Goal: Task Accomplishment & Management: Manage account settings

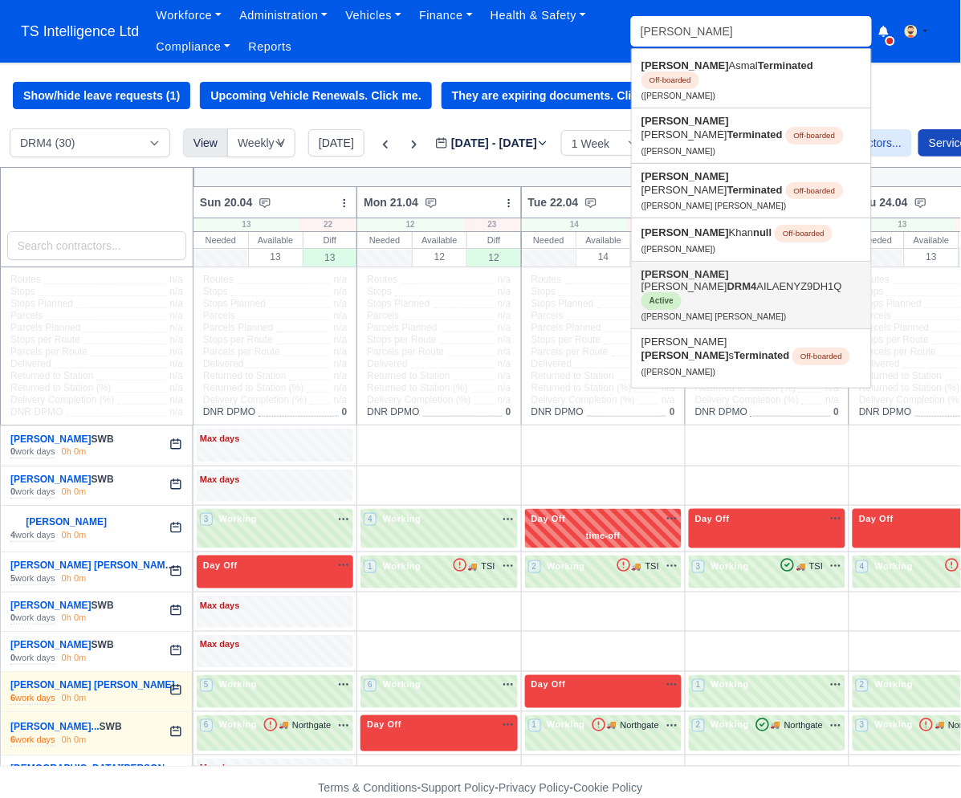
click at [681, 262] on link "Adam Pete S. Johnson DRM4 AILAENYZ9DH1Q Active (Adam Pete S. Johnson)" at bounding box center [751, 295] width 239 height 67
type input "[PERSON_NAME] [PERSON_NAME]"
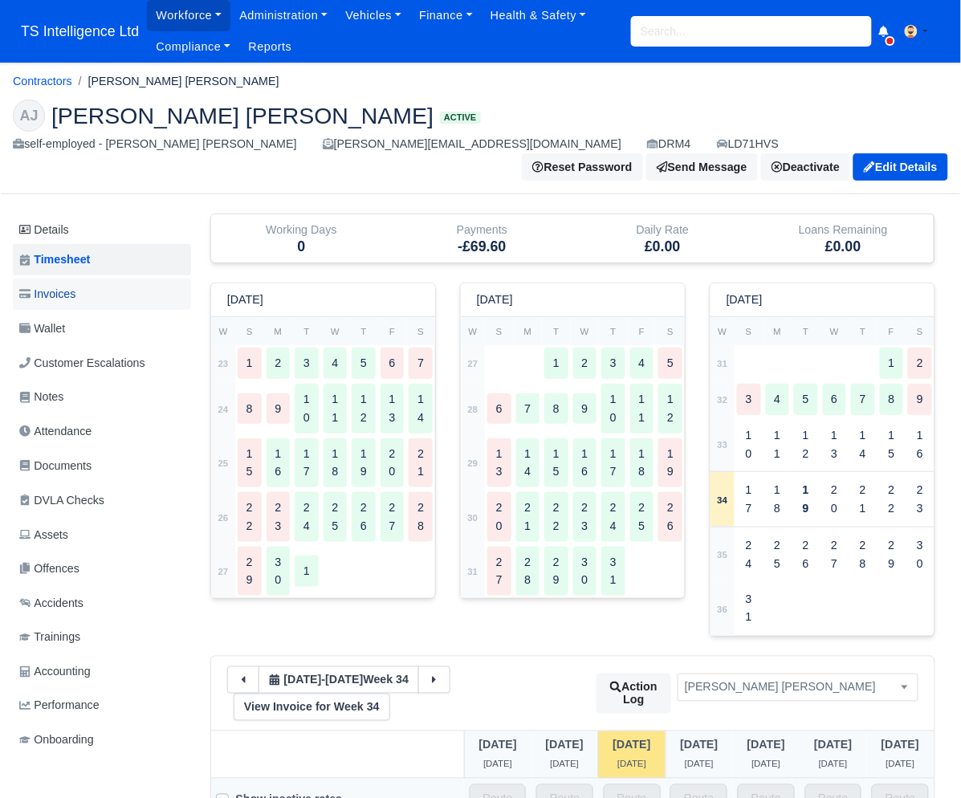
click at [85, 279] on link "Invoices" at bounding box center [102, 294] width 178 height 31
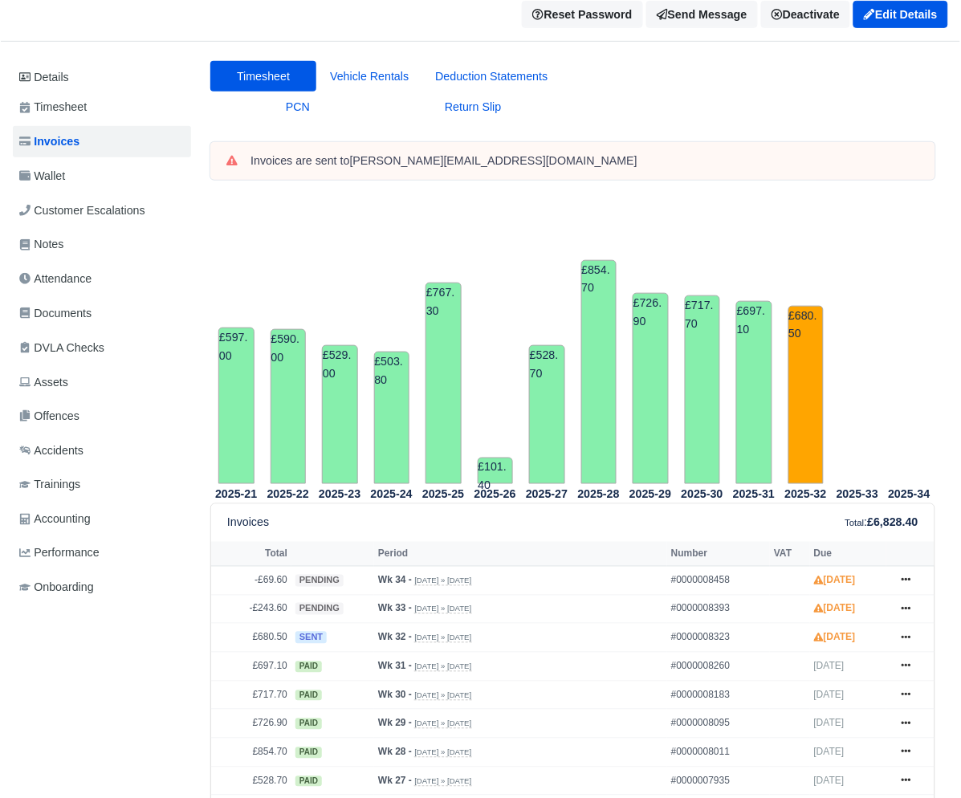
scroll to position [138, 0]
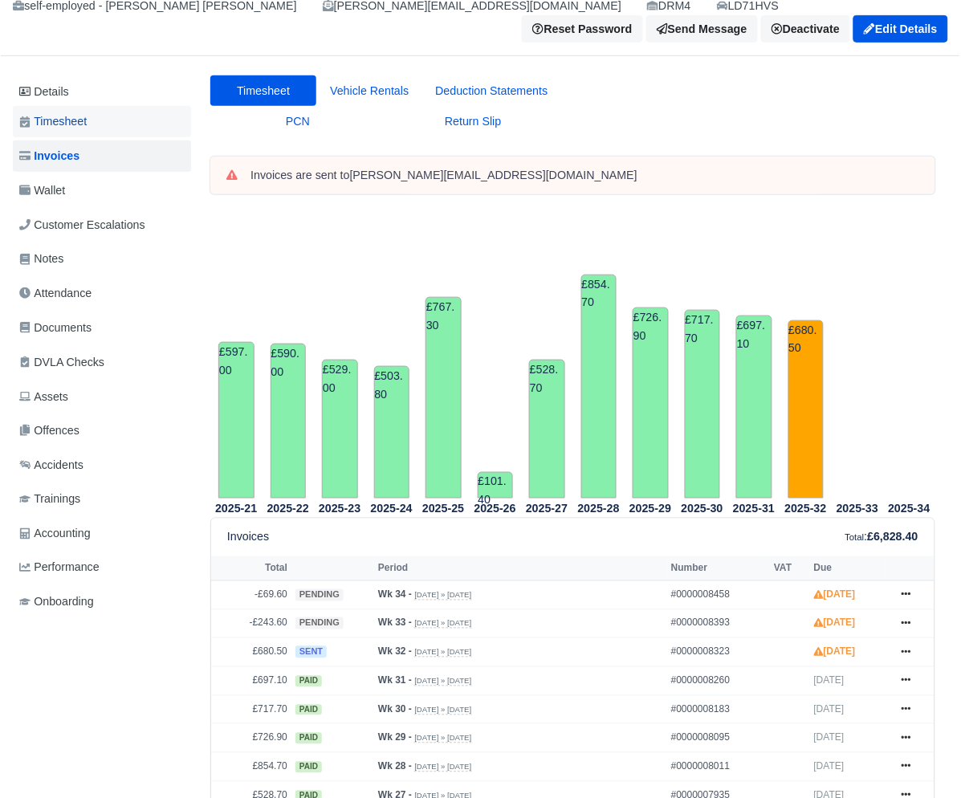
click at [85, 112] on span "Timesheet" at bounding box center [52, 121] width 67 height 18
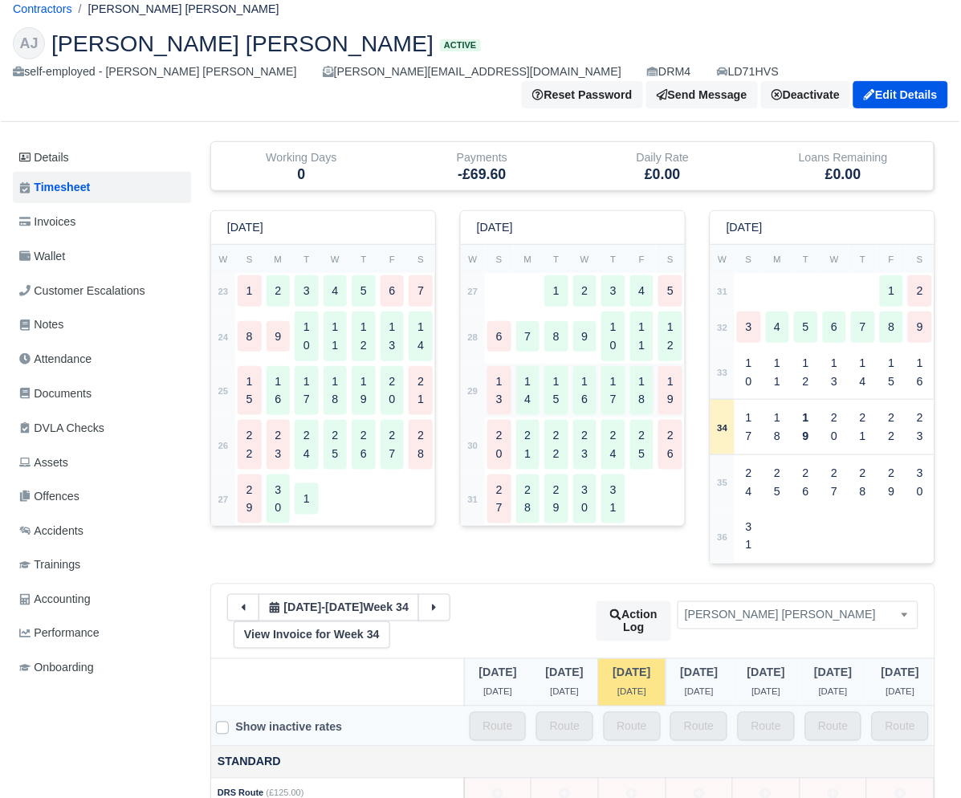
scroll to position [73, 0]
click at [798, 311] on div "5" at bounding box center [806, 326] width 24 height 31
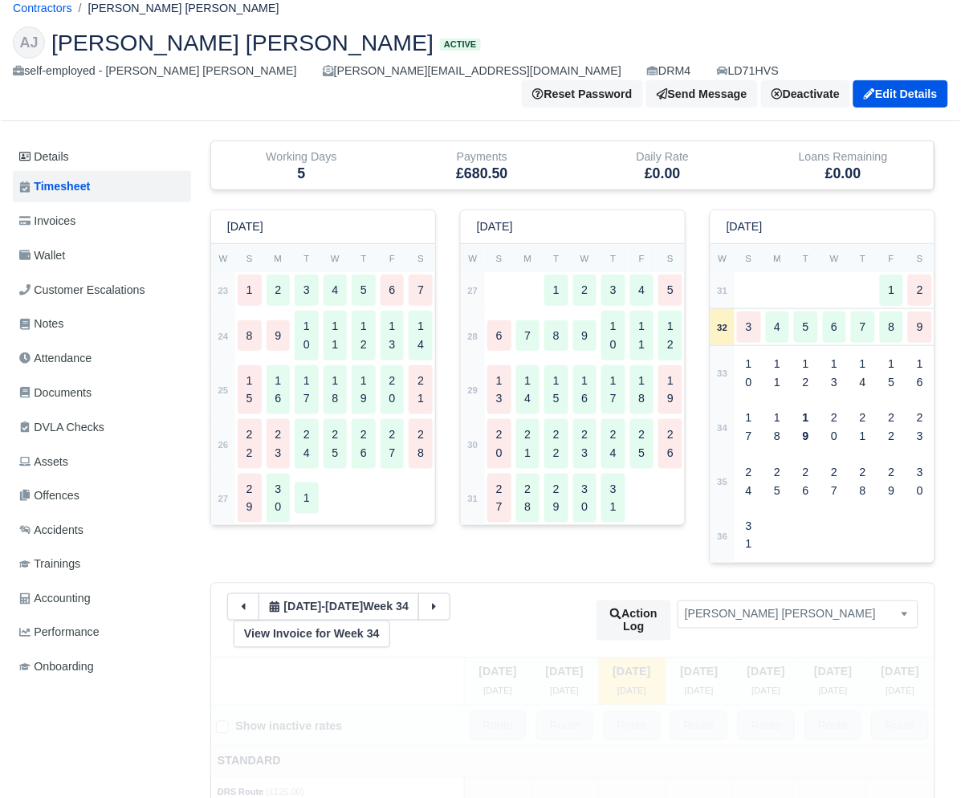
type input "99"
type input "5"
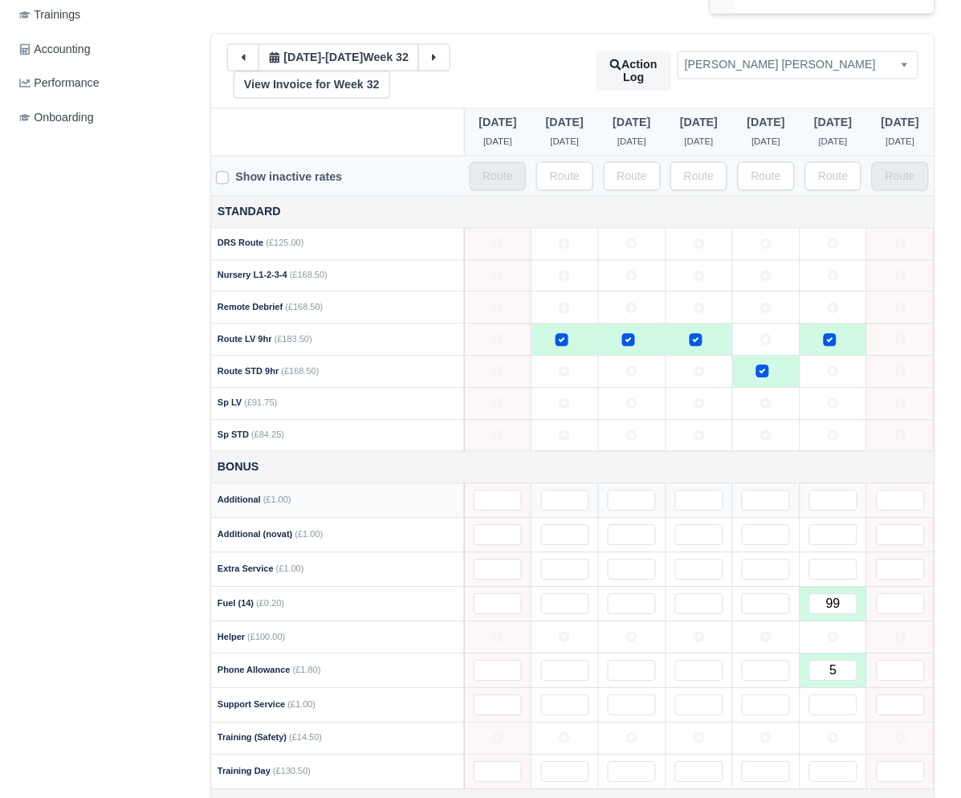
scroll to position [773, 0]
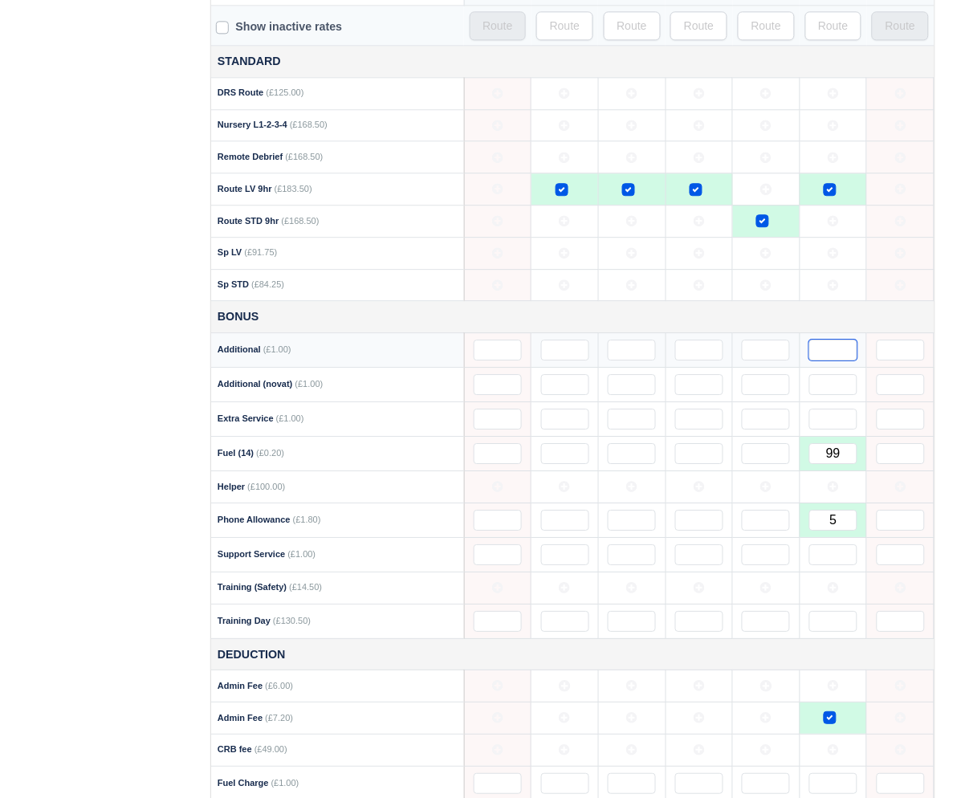
click at [824, 340] on input "text" at bounding box center [833, 350] width 48 height 21
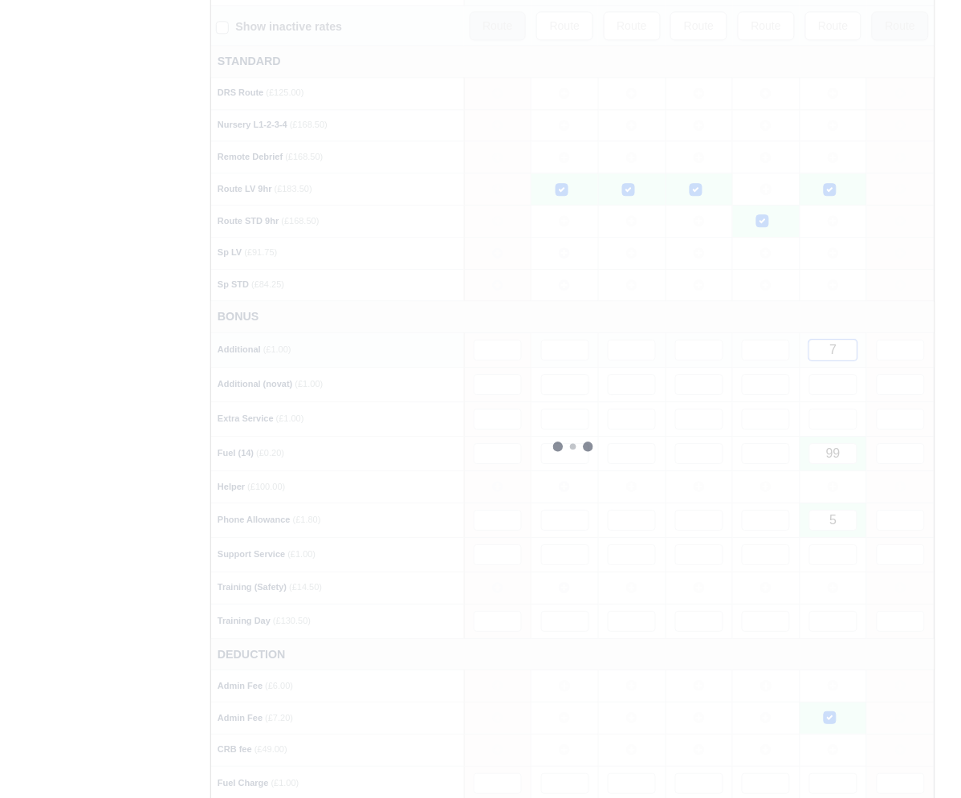
type input "73"
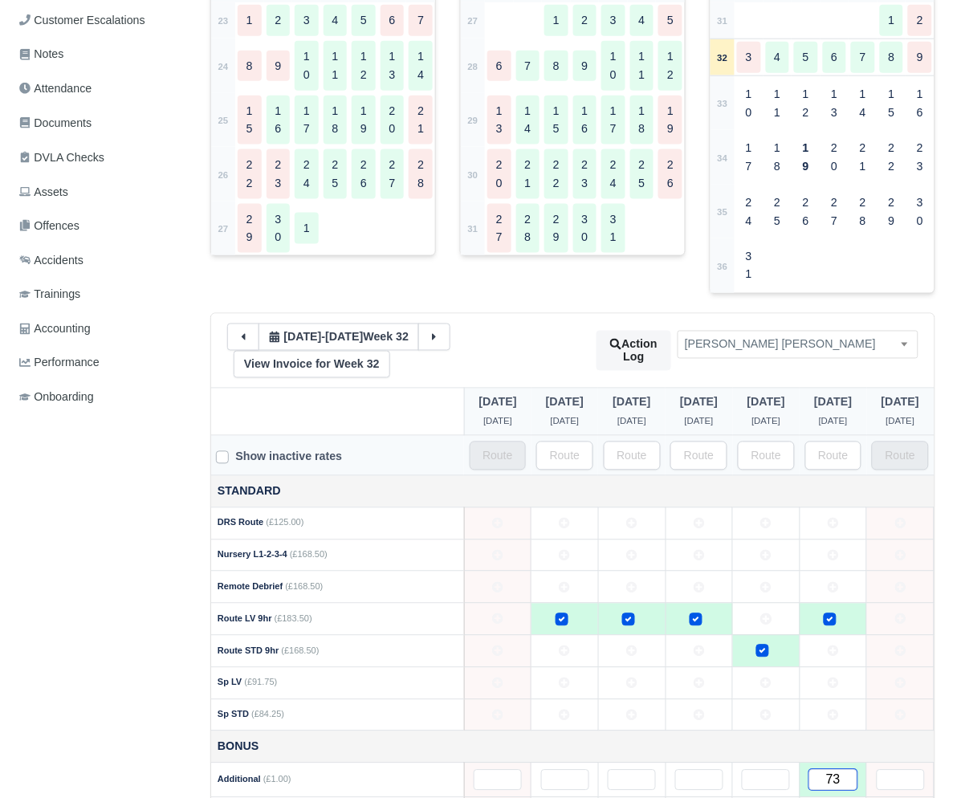
scroll to position [269, 0]
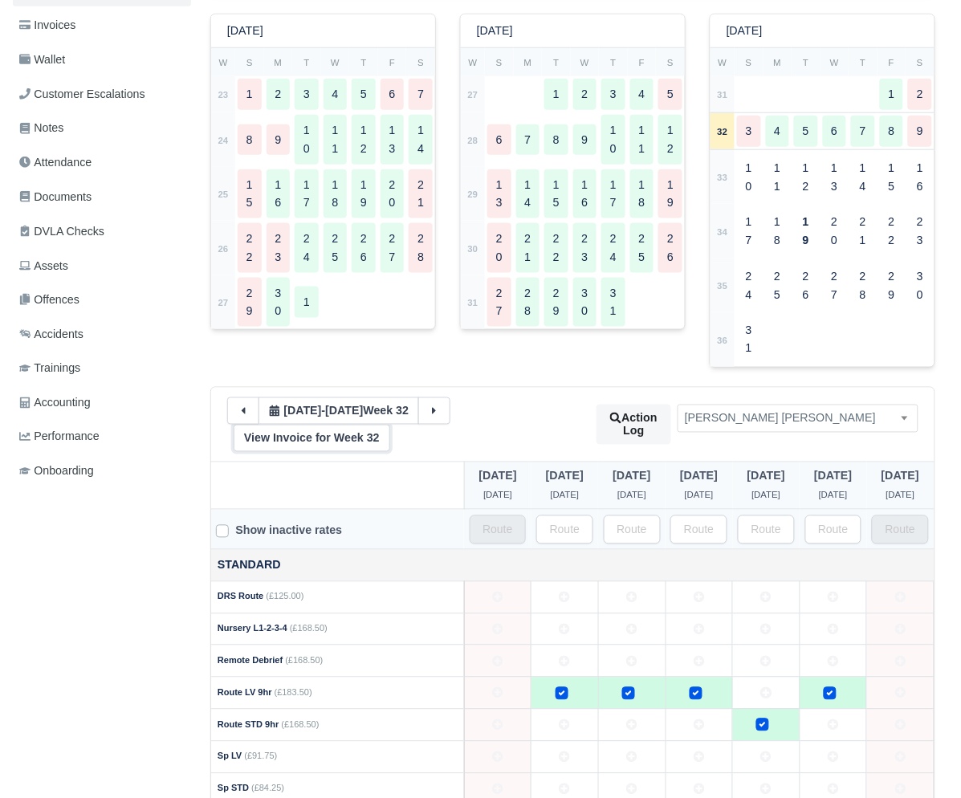
click at [346, 425] on link "View Invoice for Week 32" at bounding box center [312, 438] width 157 height 27
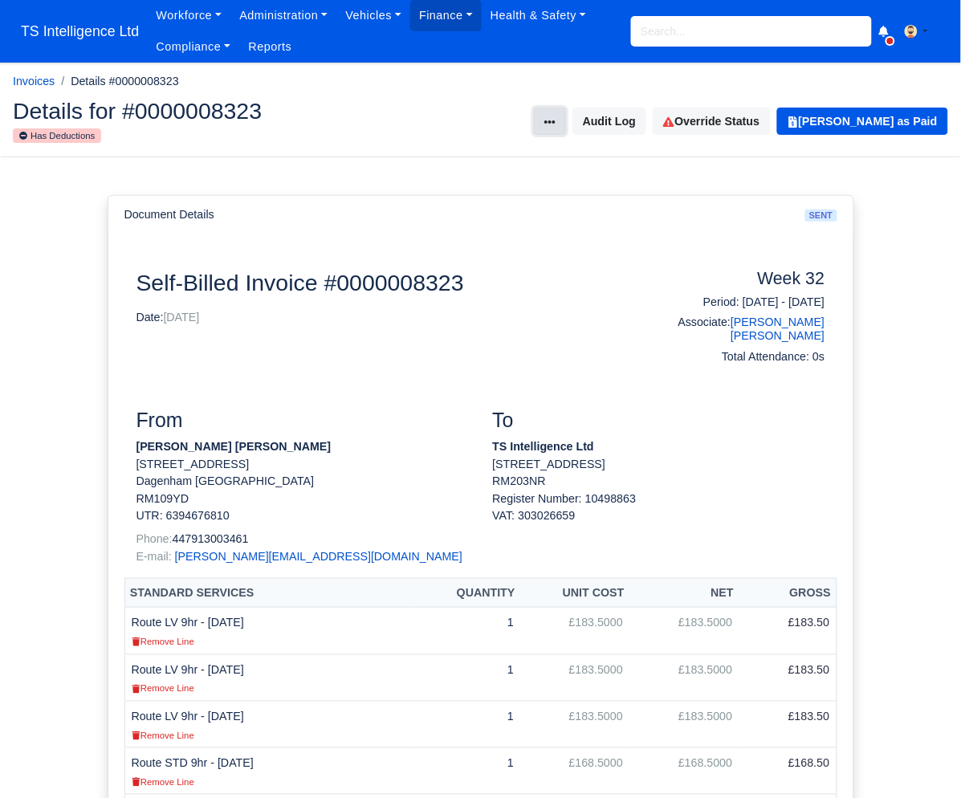
click at [566, 121] on button at bounding box center [550, 121] width 32 height 27
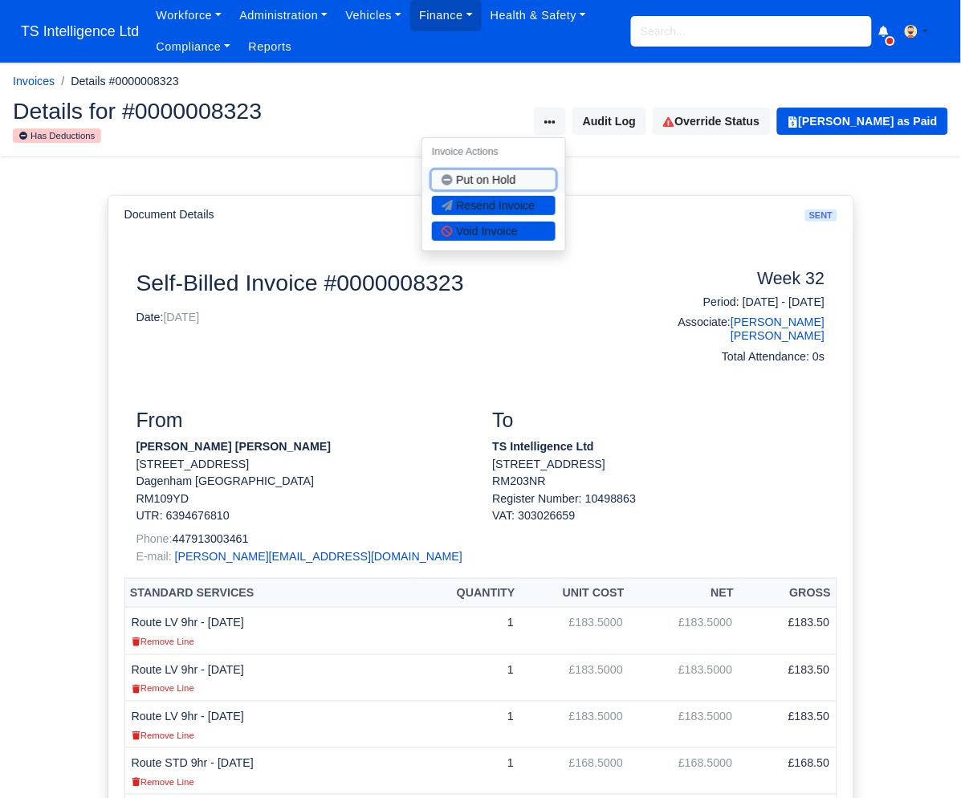
click at [523, 176] on button "Put on Hold" at bounding box center [494, 179] width 124 height 19
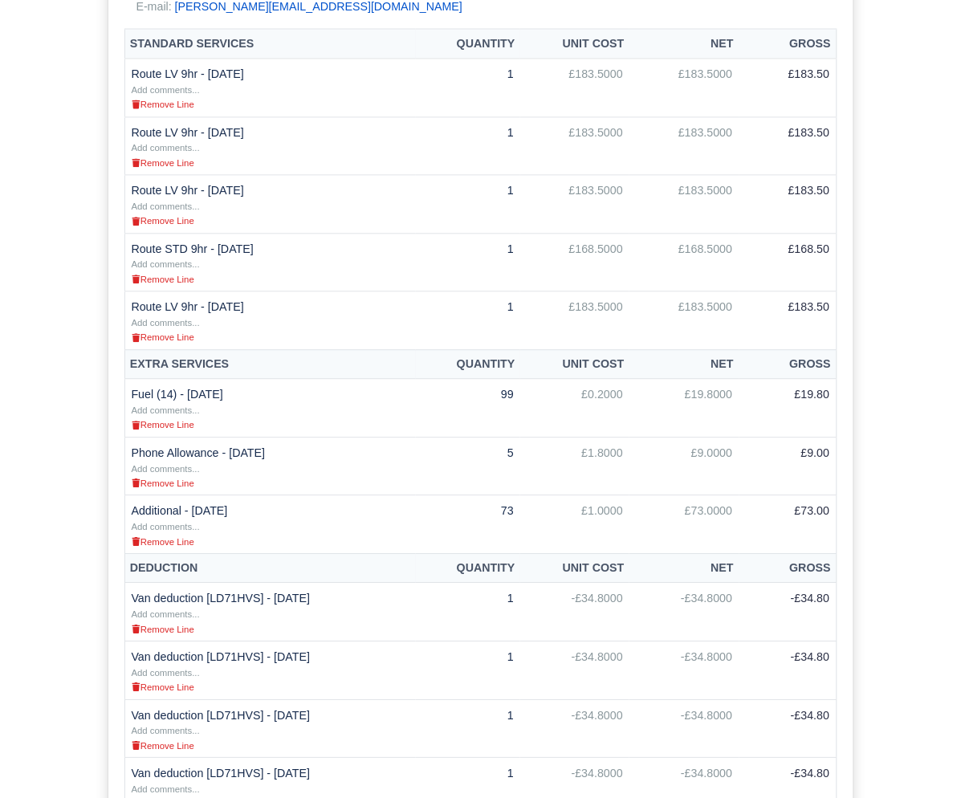
scroll to position [665, 0]
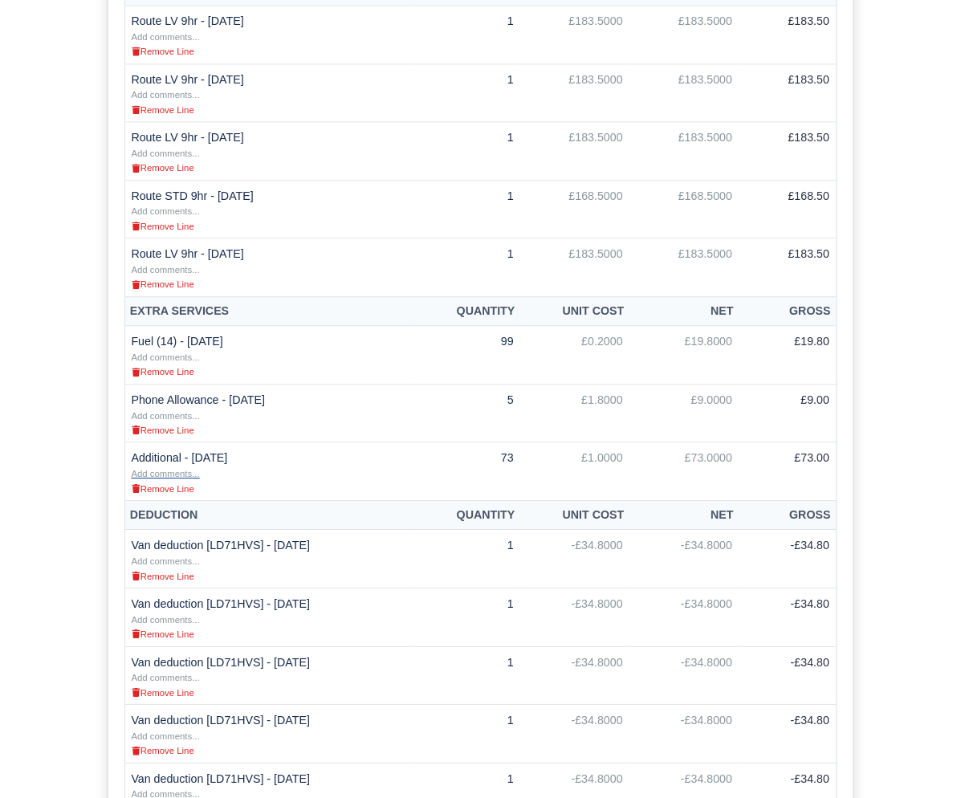
click at [142, 478] on small "Add comments..." at bounding box center [166, 474] width 68 height 10
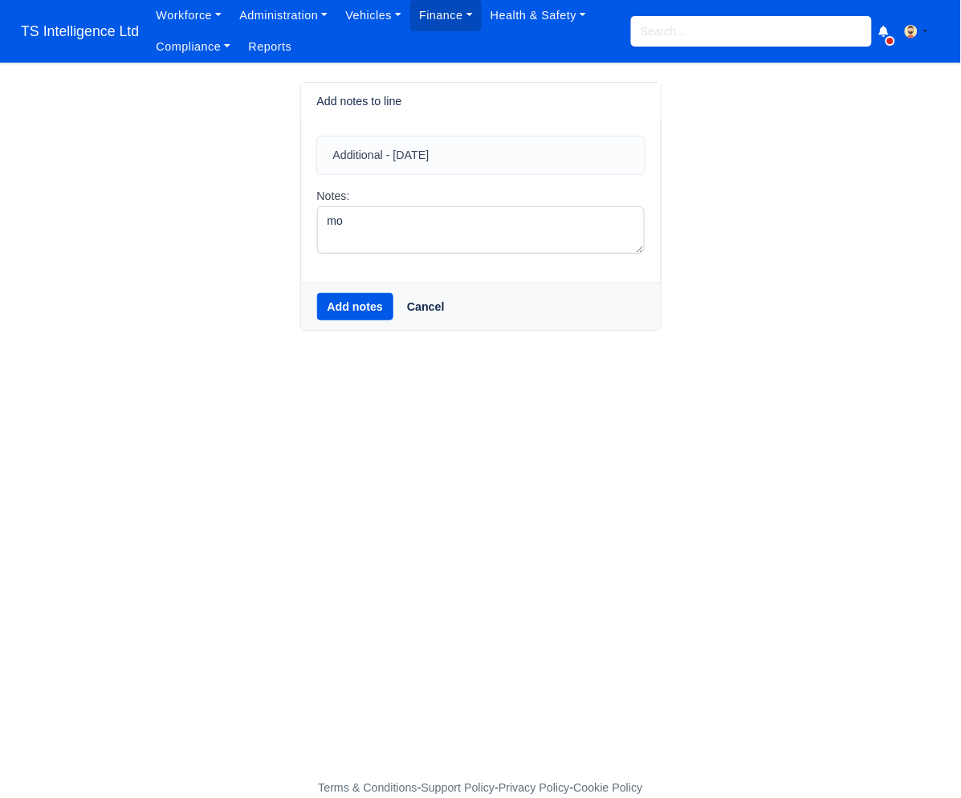
type textarea "m"
type textarea "service refund"
click at [360, 312] on button "Add notes" at bounding box center [355, 306] width 77 height 27
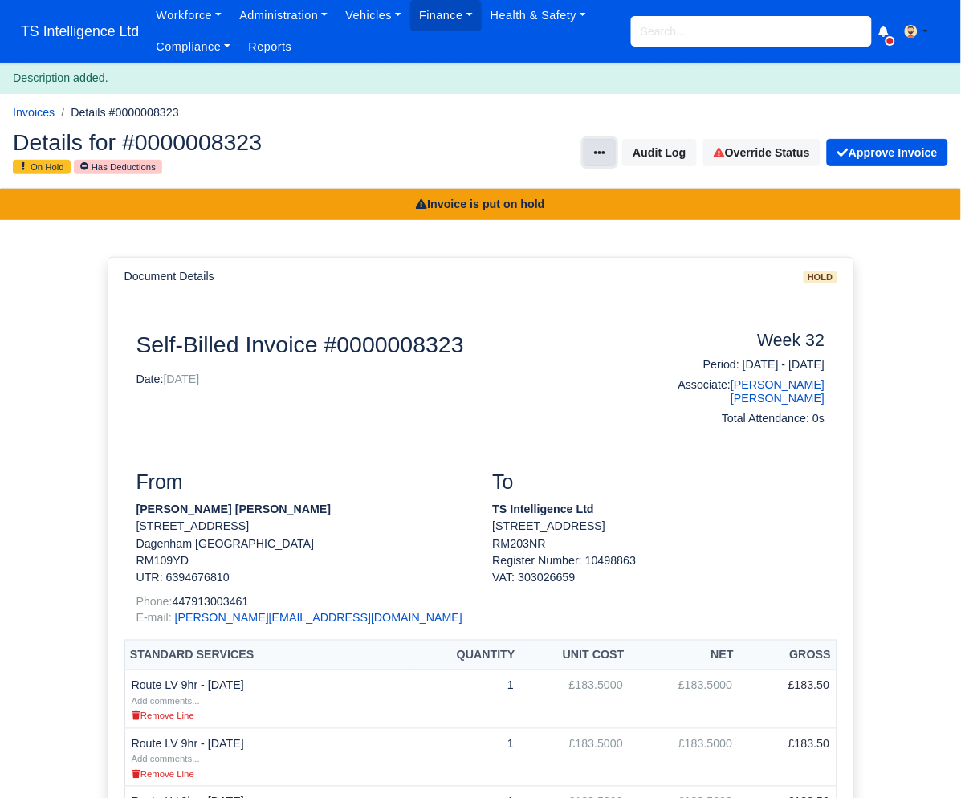
click at [594, 149] on icon at bounding box center [599, 152] width 11 height 11
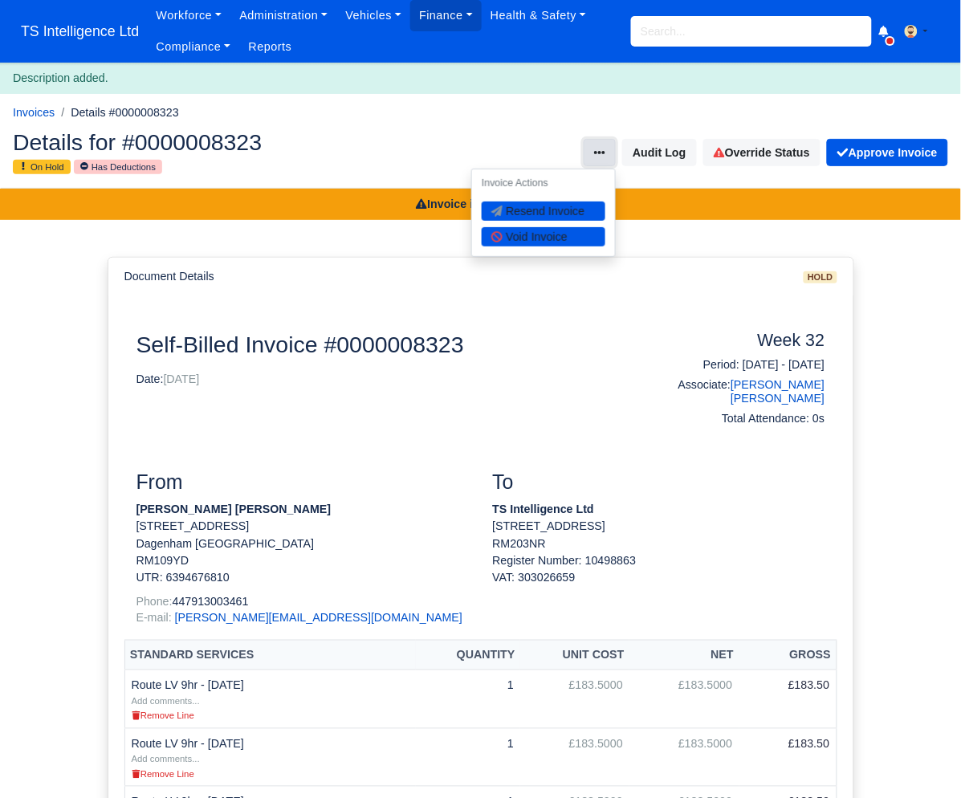
click at [594, 149] on icon at bounding box center [599, 152] width 11 height 11
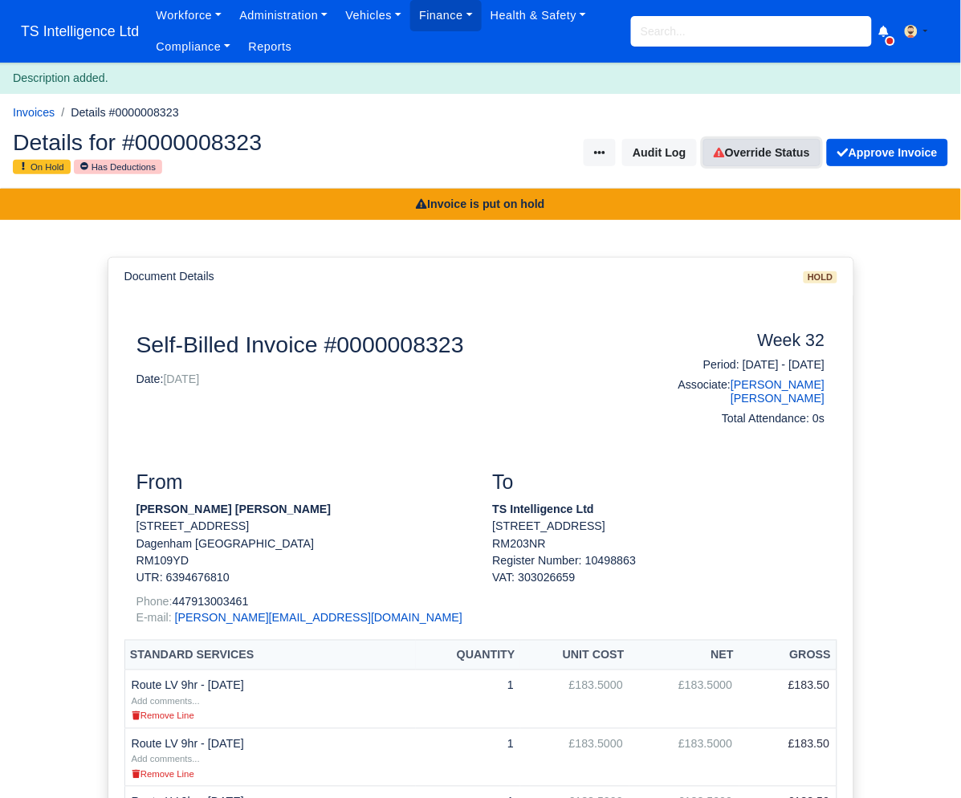
click at [715, 149] on icon at bounding box center [719, 152] width 11 height 11
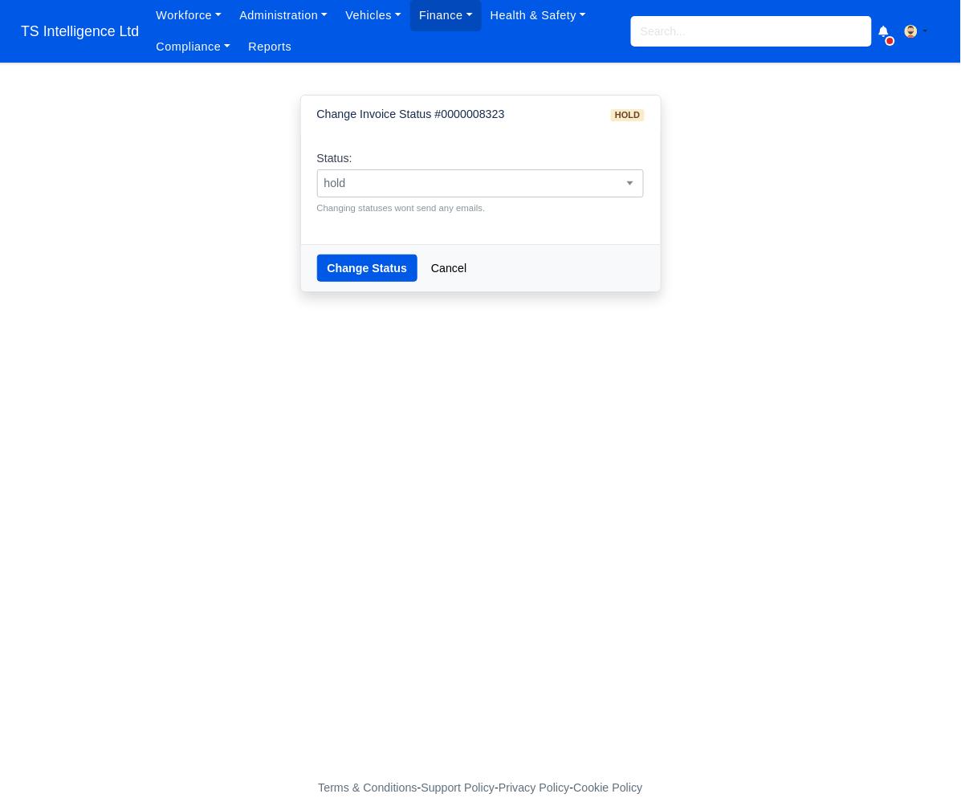
click at [547, 173] on span "hold" at bounding box center [481, 183] width 326 height 20
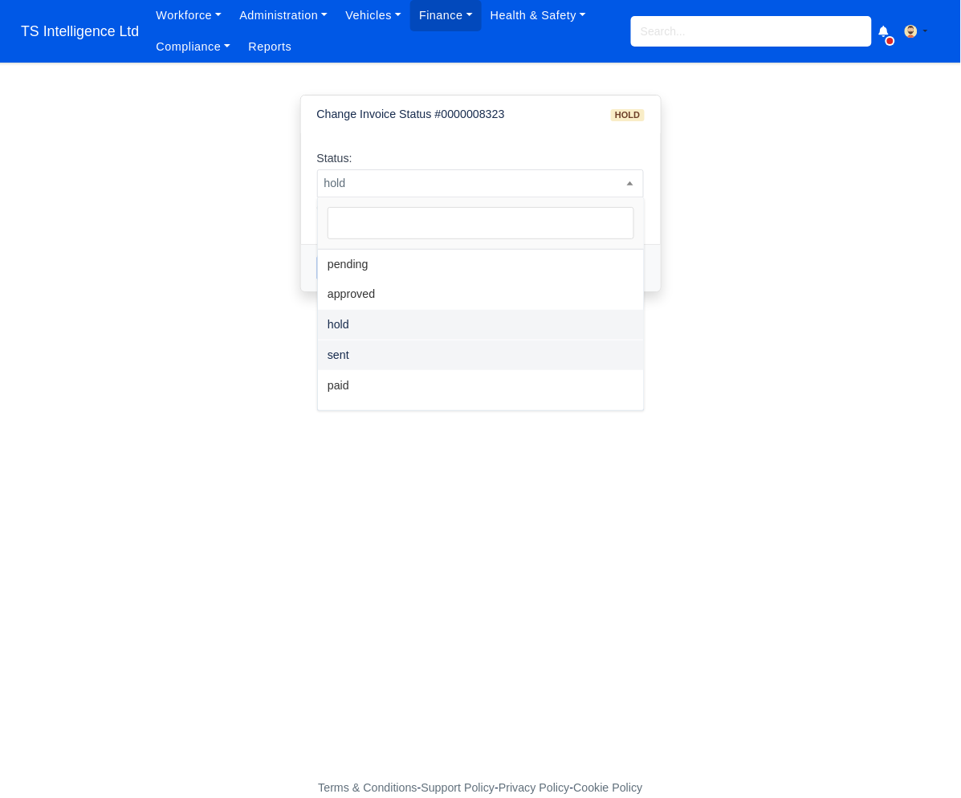
select select "sent"
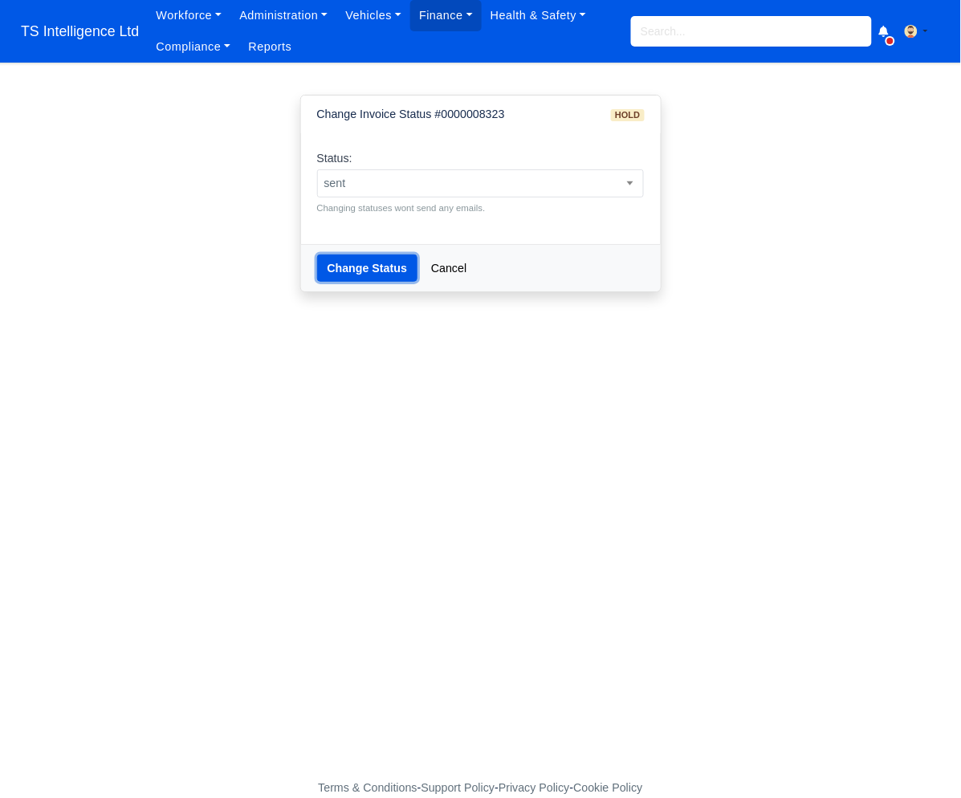
click at [379, 268] on button "Change Status" at bounding box center [367, 268] width 101 height 27
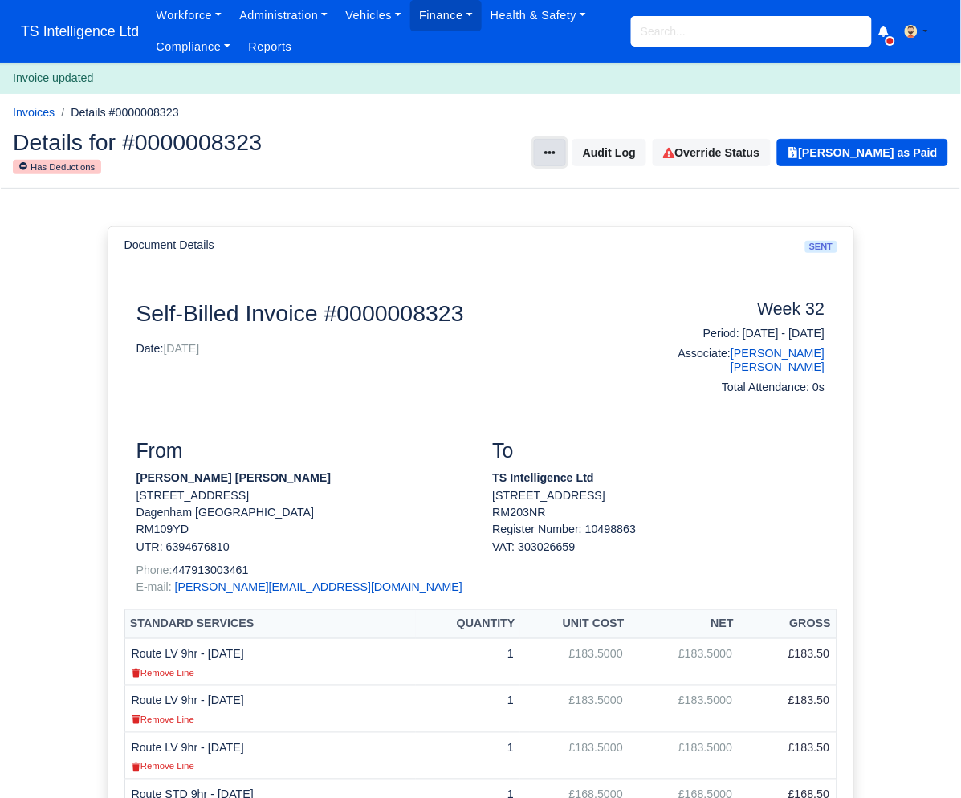
click at [563, 152] on button at bounding box center [550, 152] width 32 height 27
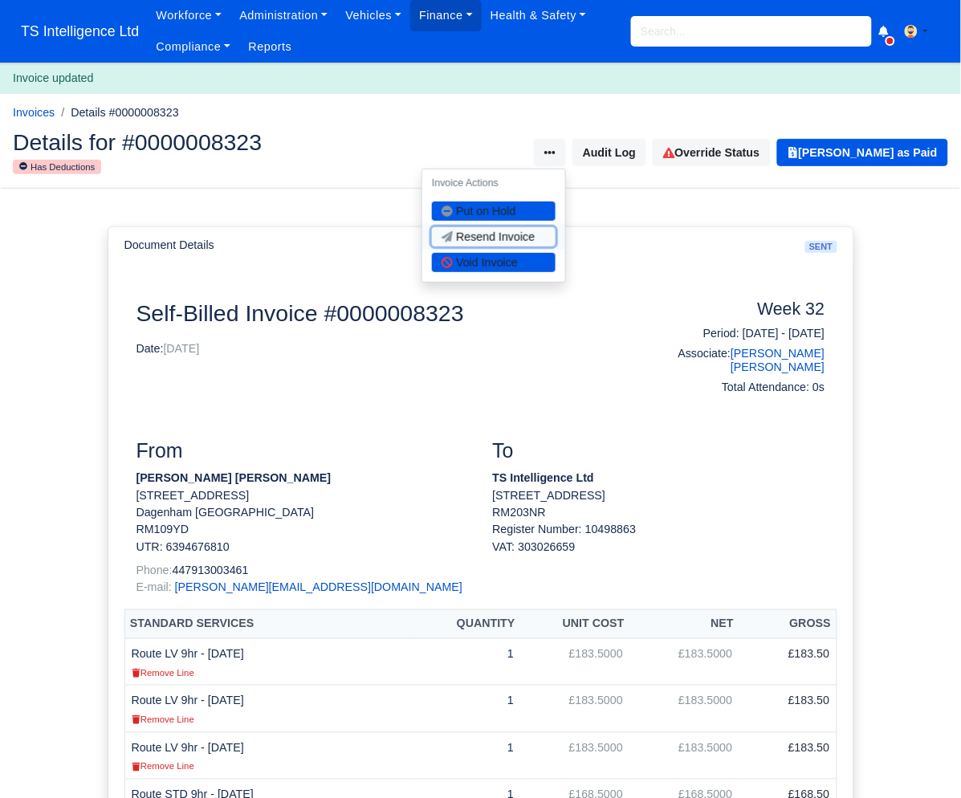
click at [517, 238] on button "Resend Invoice" at bounding box center [494, 236] width 124 height 19
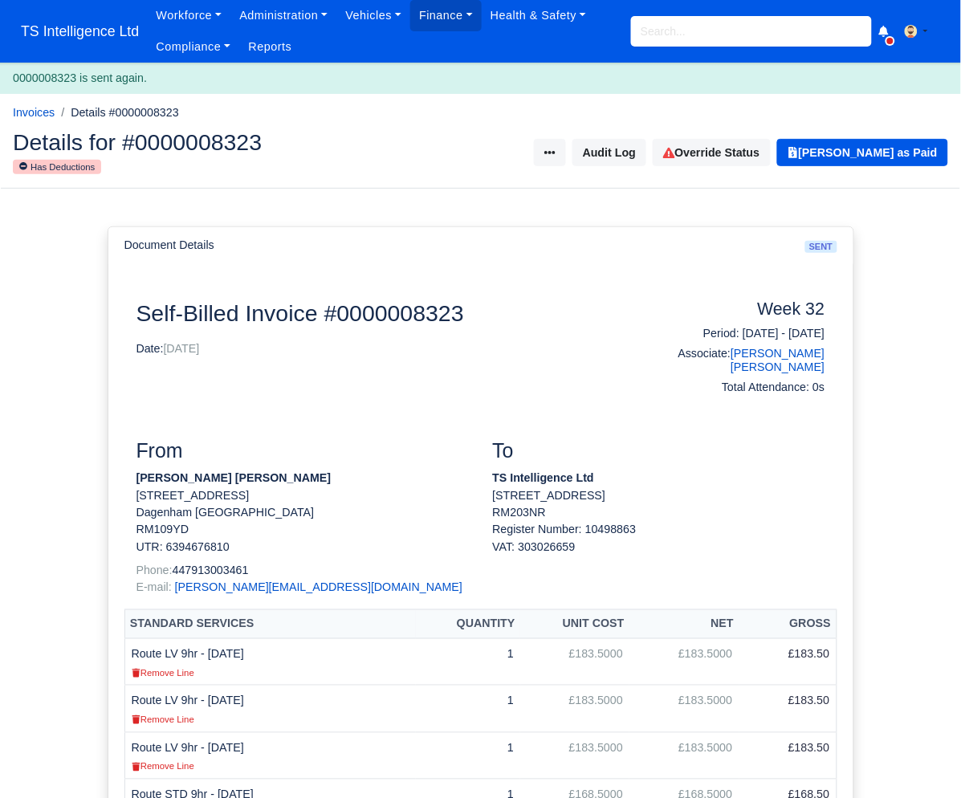
click at [678, 29] on input "search" at bounding box center [751, 31] width 241 height 31
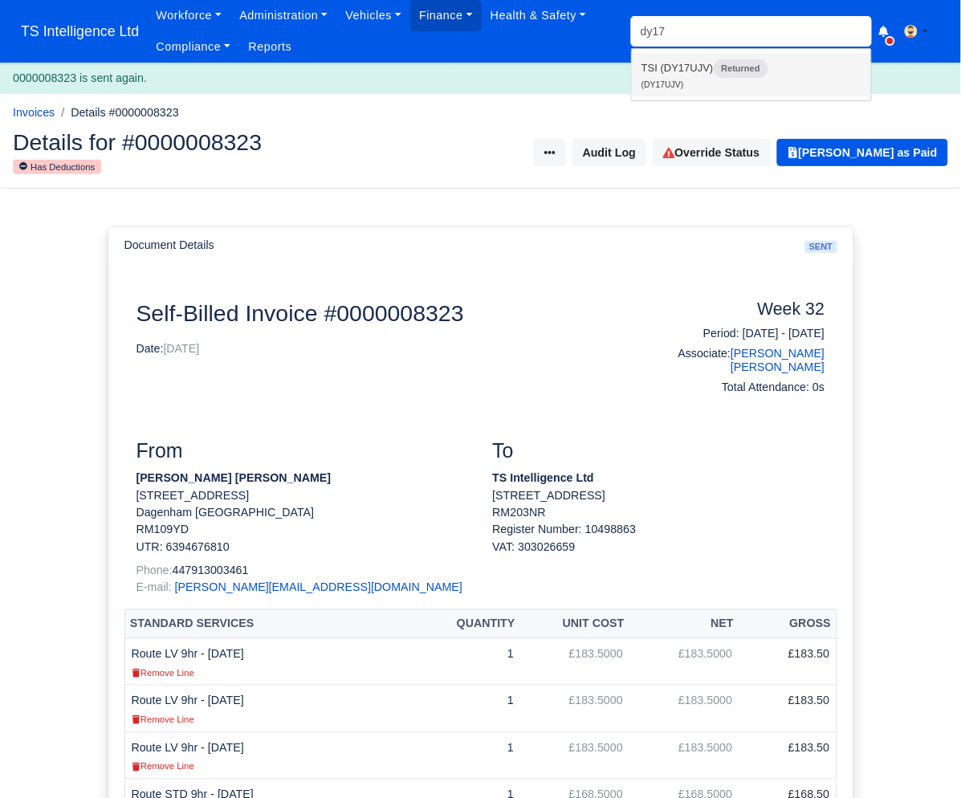
click at [682, 71] on link "TSI (DY17UJV) Returned (DY17UJV)" at bounding box center [751, 74] width 239 height 43
type input "DY17UJV"
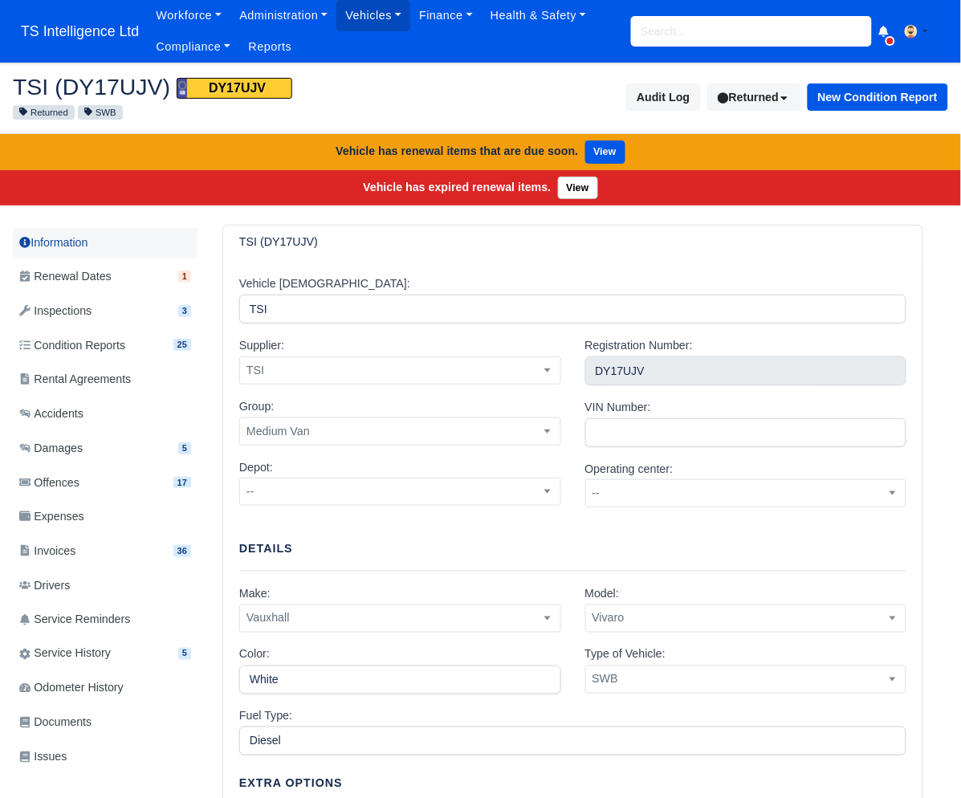
click at [68, 243] on link "Information" at bounding box center [105, 243] width 185 height 30
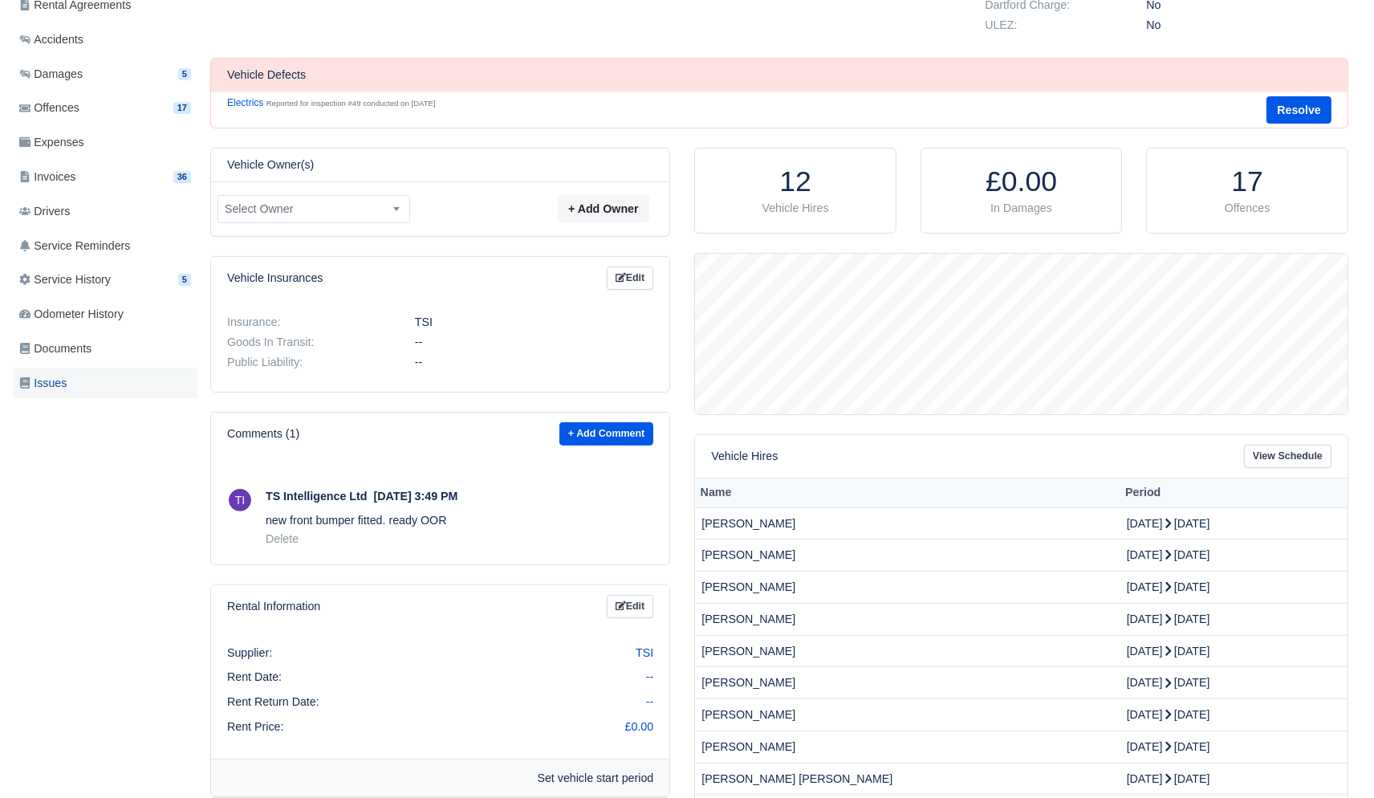
scroll to position [373, 0]
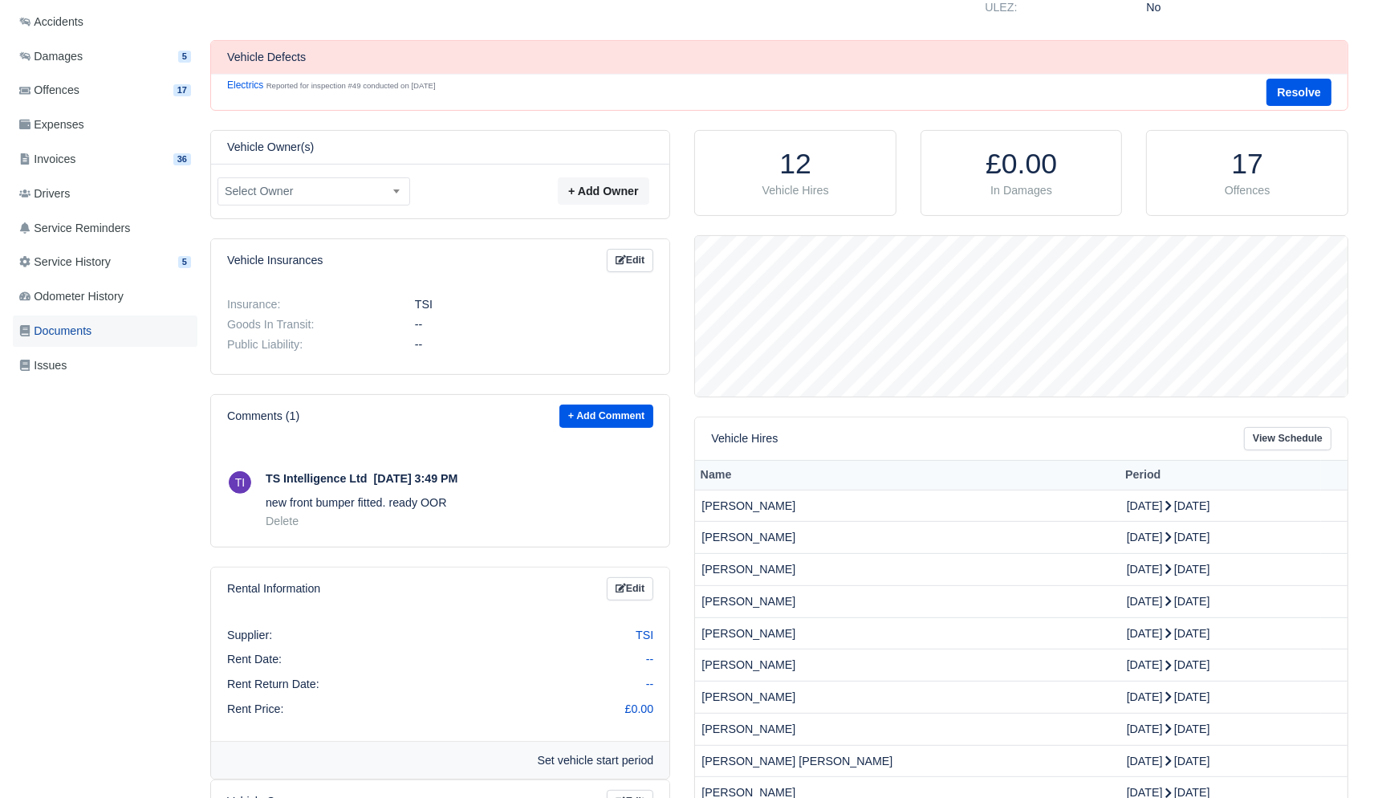
click at [86, 331] on span "Documents" at bounding box center [55, 331] width 72 height 18
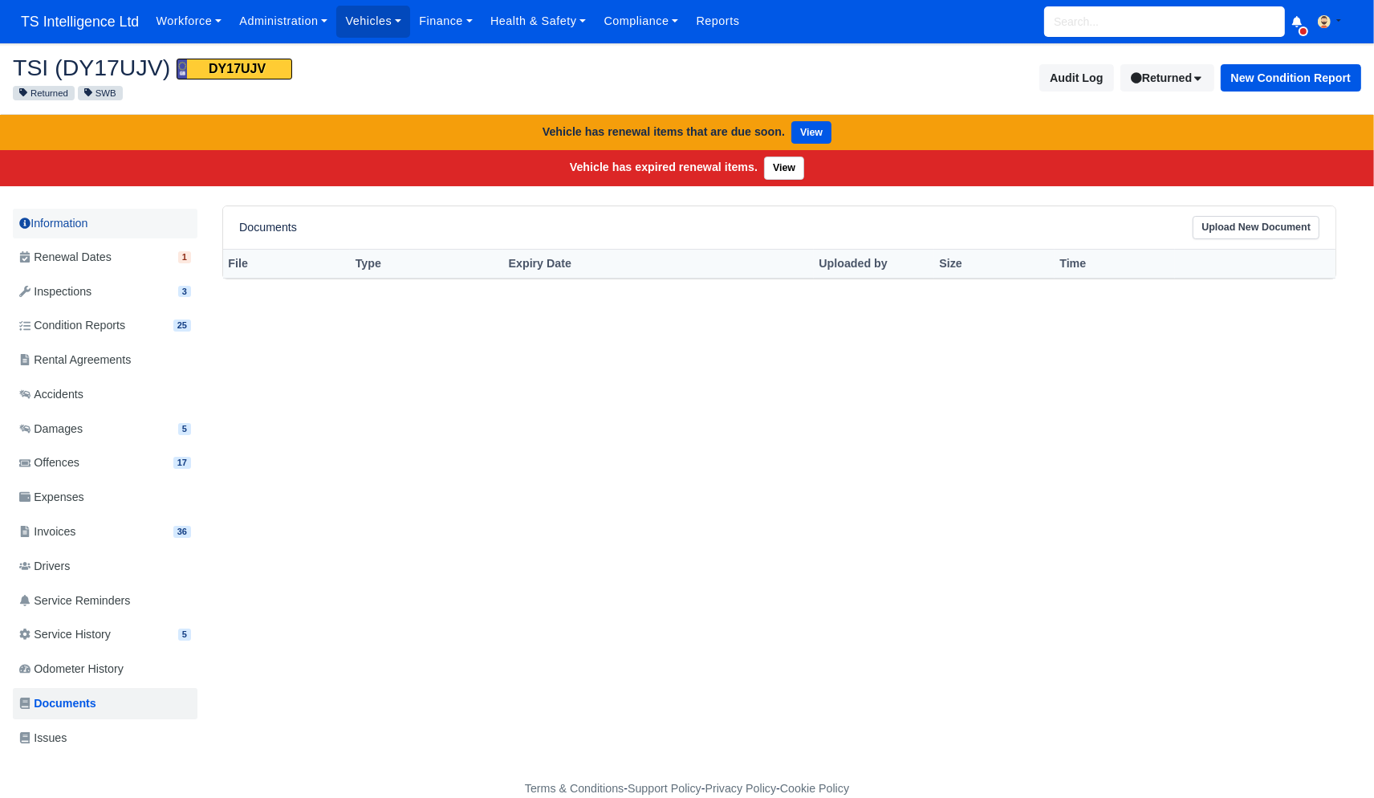
click at [79, 213] on link "Information" at bounding box center [105, 224] width 185 height 30
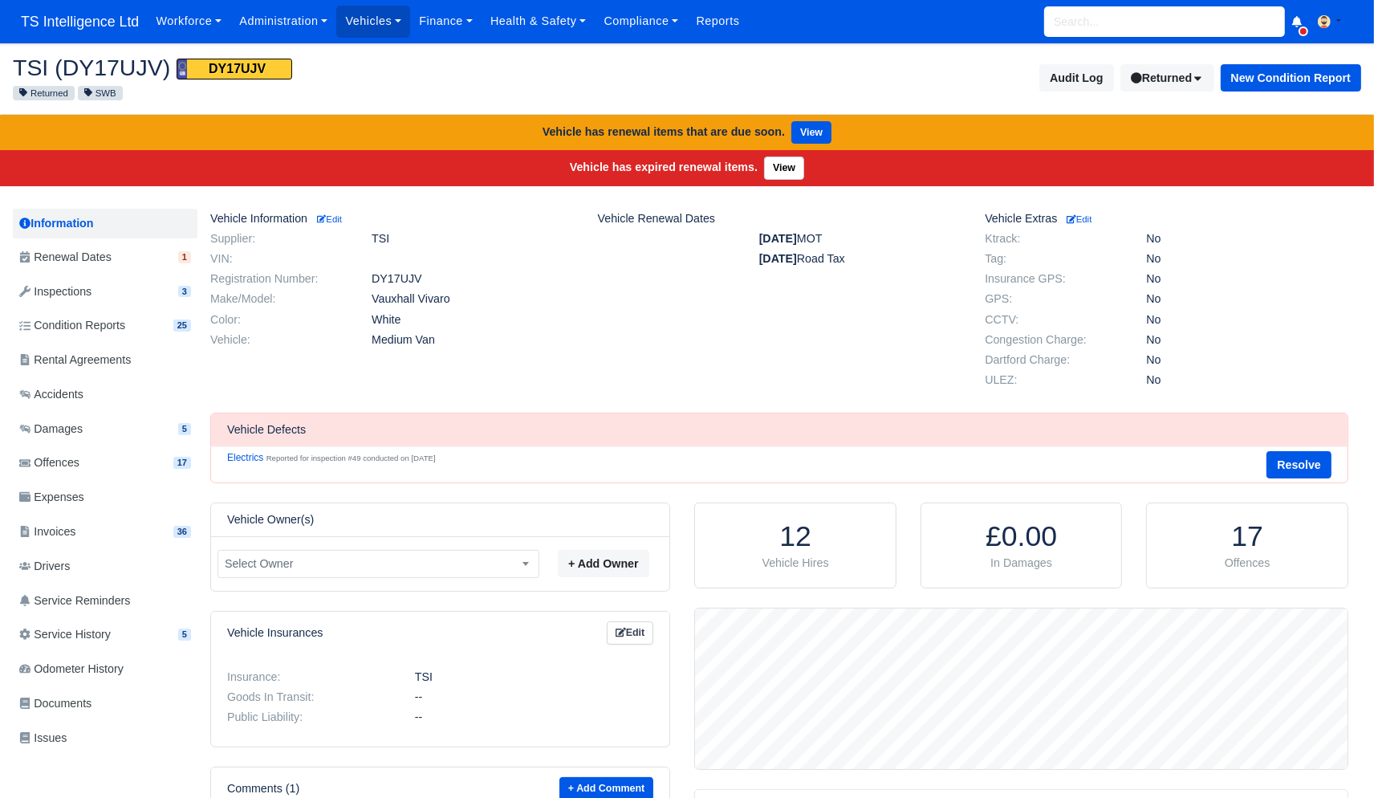
scroll to position [161, 653]
click at [342, 215] on small "Edit" at bounding box center [329, 219] width 25 height 10
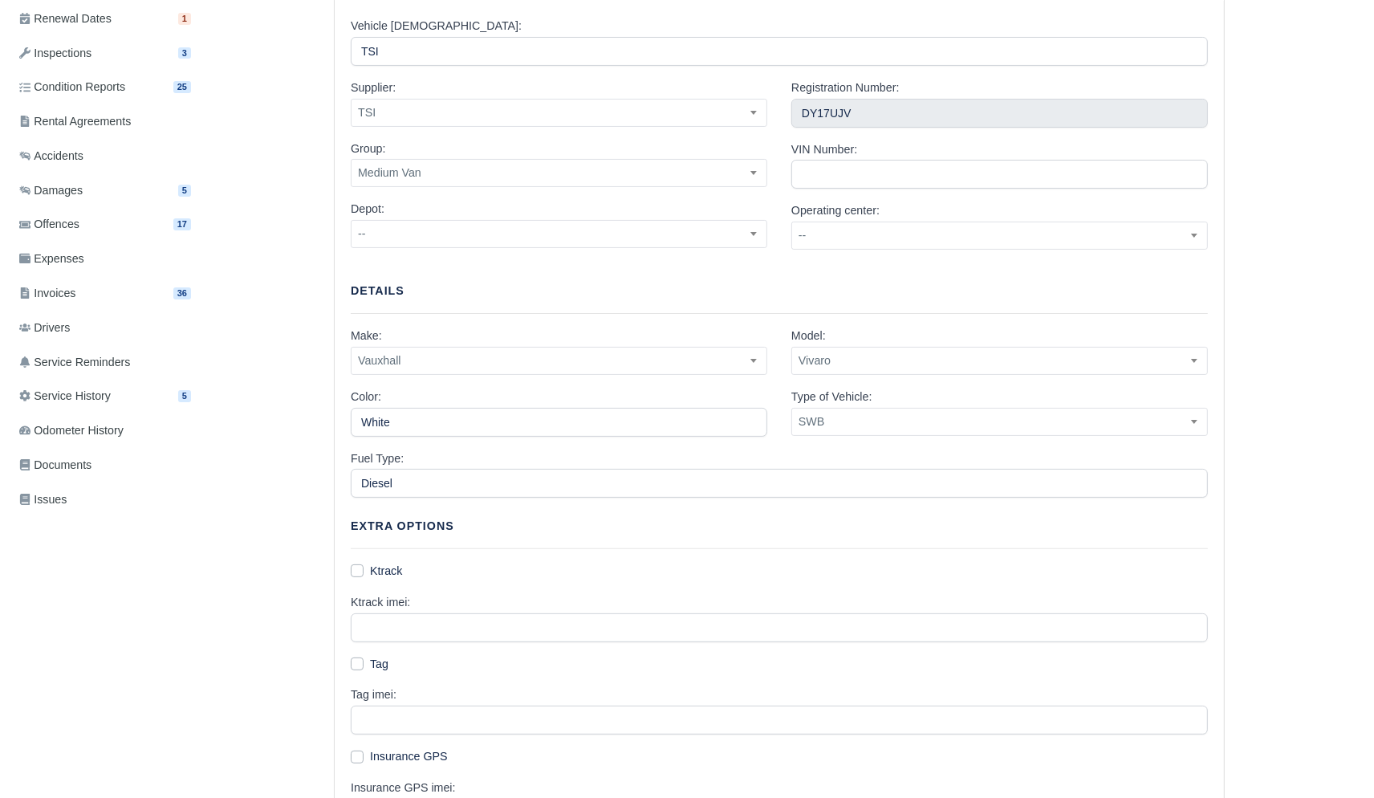
scroll to position [53, 0]
